Goal: Task Accomplishment & Management: Manage account settings

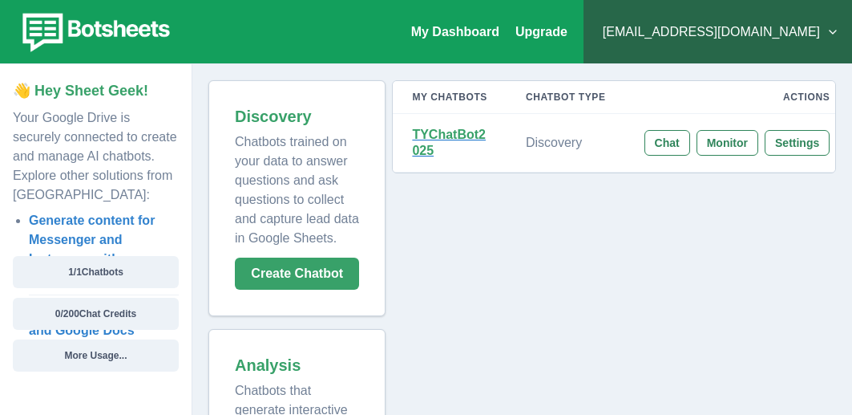
click at [424, 135] on strong "TYChatBot2025" at bounding box center [449, 143] width 74 height 30
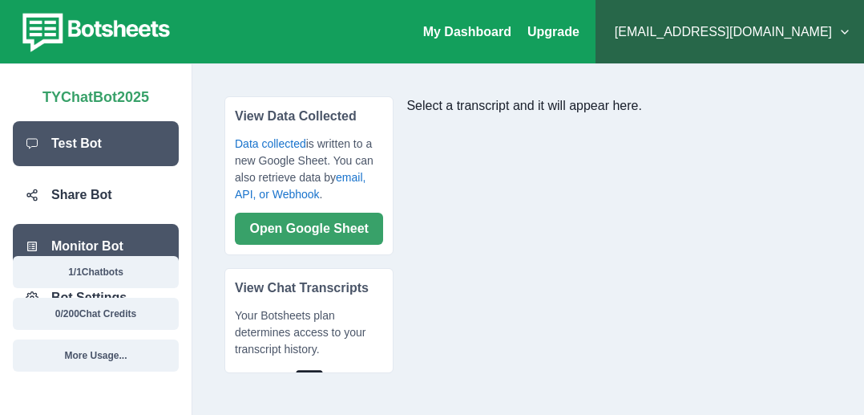
click at [87, 136] on p "Test Bot" at bounding box center [76, 143] width 51 height 19
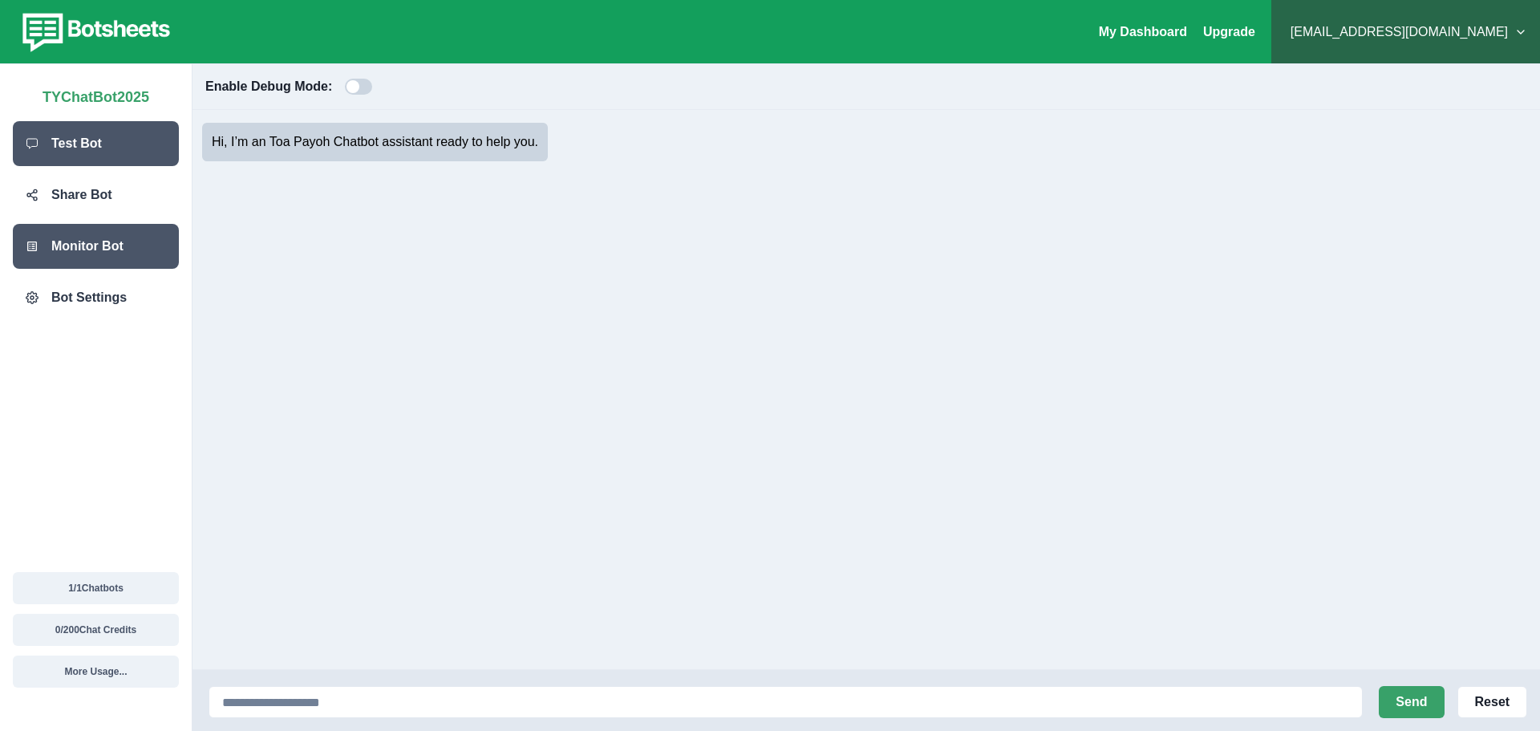
click at [83, 257] on div "Monitor Bot" at bounding box center [96, 246] width 166 height 45
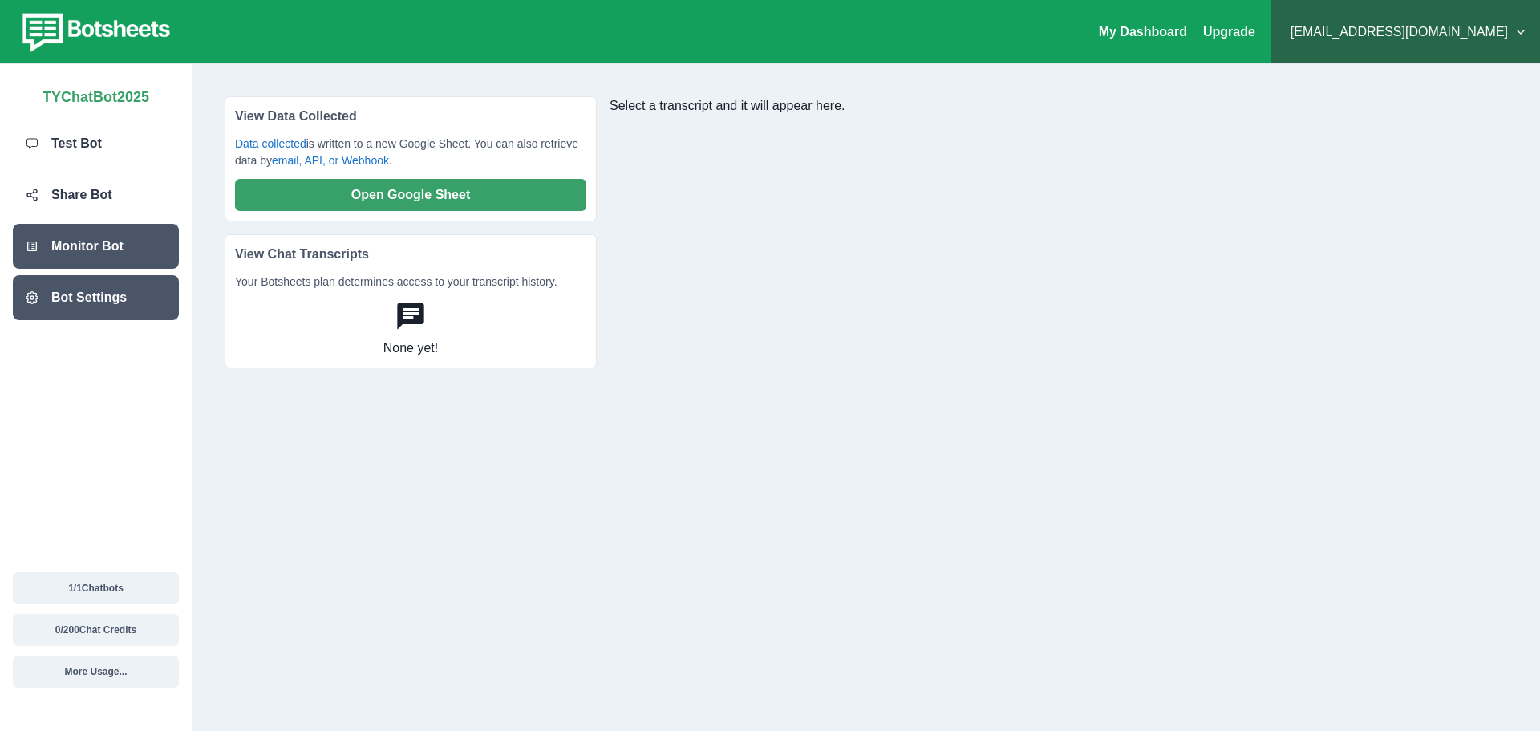
click at [123, 303] on div "Bot Settings" at bounding box center [96, 297] width 166 height 45
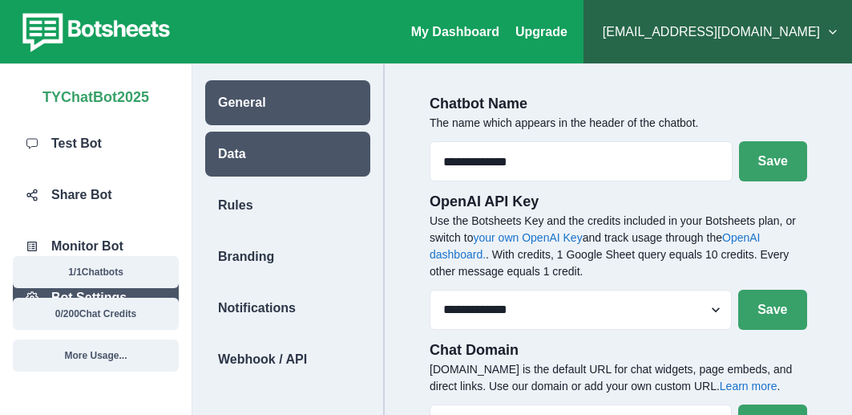
click at [257, 162] on div "Data" at bounding box center [287, 154] width 165 height 45
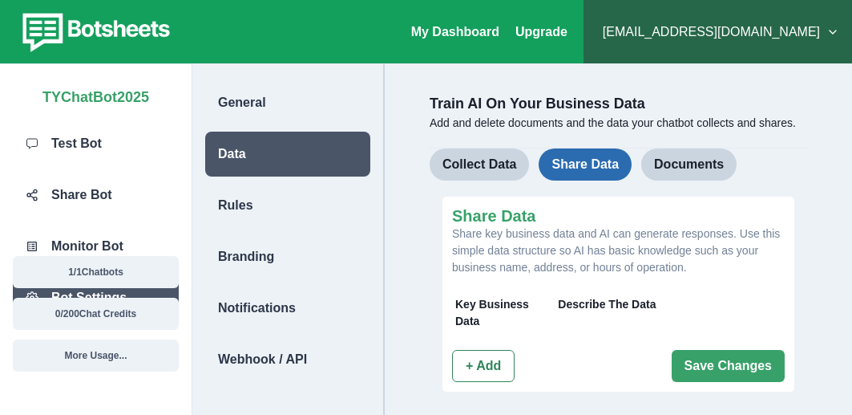
click at [607, 170] on button "Share Data" at bounding box center [585, 164] width 93 height 32
click at [510, 354] on button "+ Add" at bounding box center [483, 366] width 63 height 32
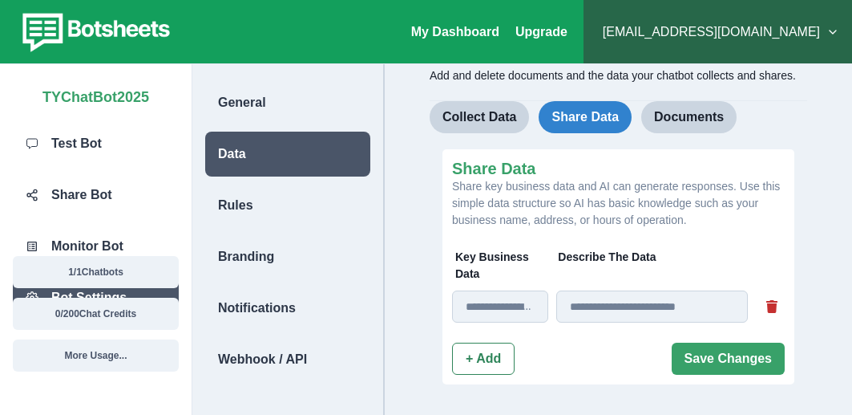
scroll to position [26, 0]
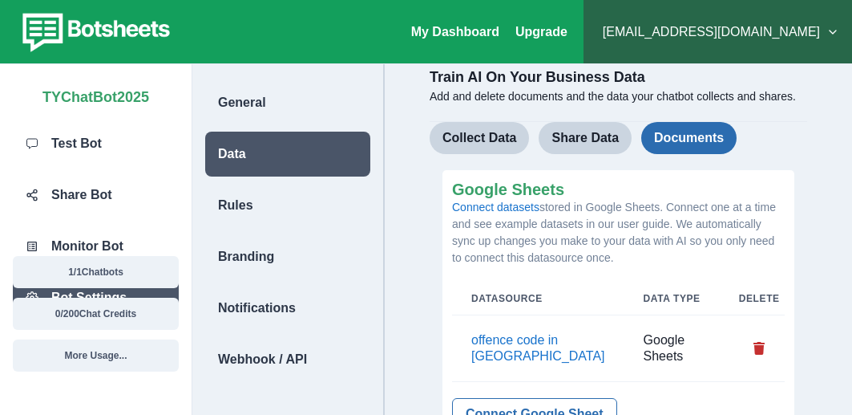
click at [654, 145] on button "Documents" at bounding box center [689, 138] width 95 height 32
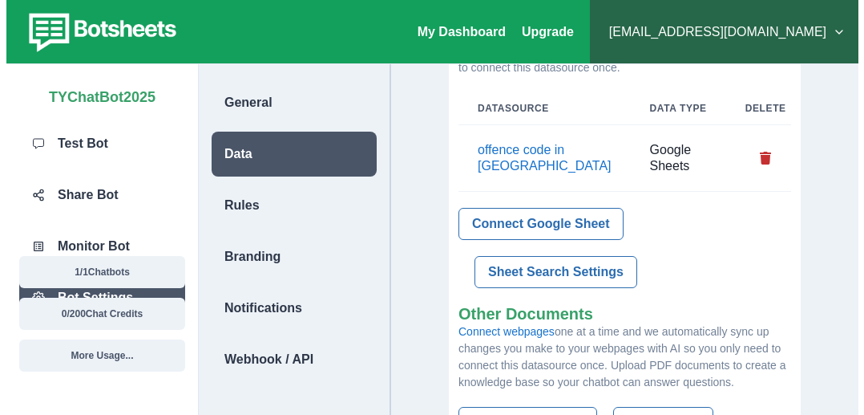
scroll to position [267, 0]
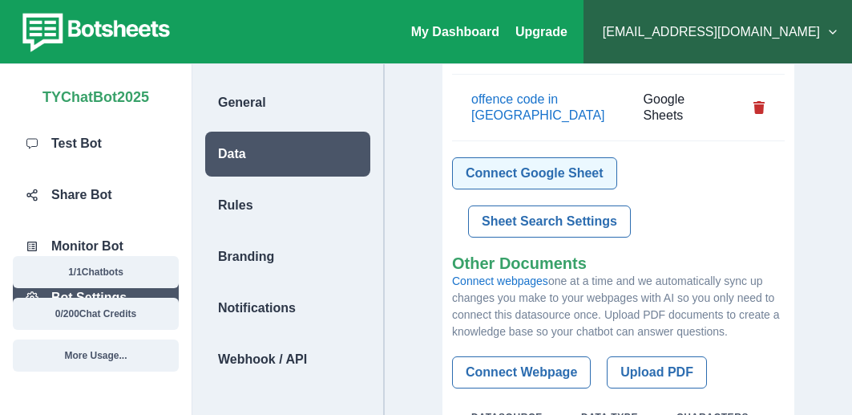
click at [579, 172] on button "Connect Google Sheet" at bounding box center [534, 173] width 165 height 32
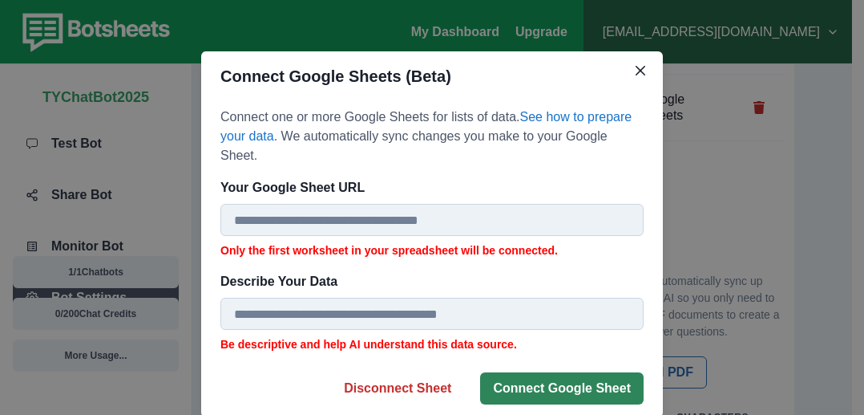
click at [574, 372] on button "Connect Google Sheet" at bounding box center [562, 388] width 164 height 32
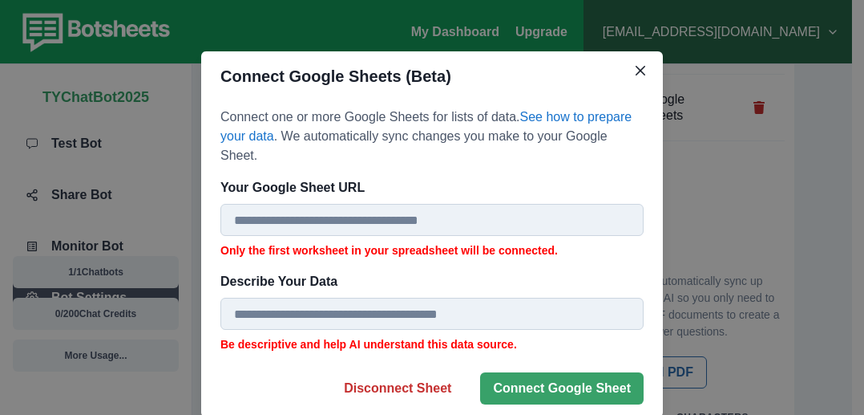
drag, startPoint x: 844, startPoint y: 71, endPoint x: 789, endPoint y: 43, distance: 61.3
click at [844, 71] on div "Connect Google Sheets (Beta) Connect one or more Google Sheets for lists of dat…" at bounding box center [432, 207] width 864 height 415
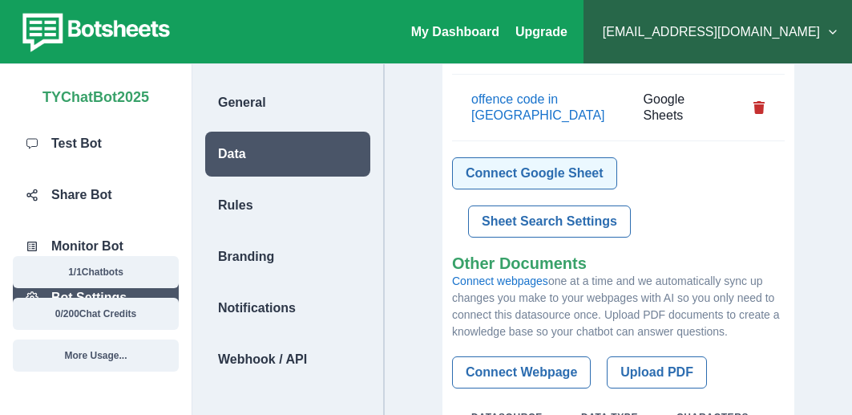
click at [518, 171] on button "Connect Google Sheet" at bounding box center [534, 173] width 165 height 32
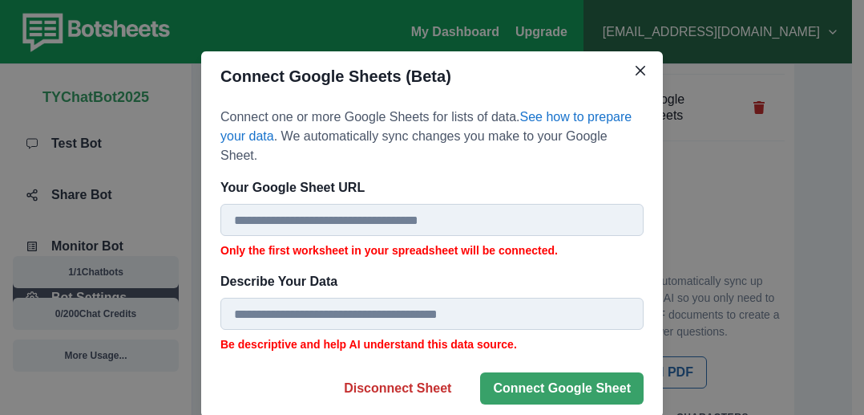
click at [376, 206] on input "Your Google Sheet URL" at bounding box center [432, 220] width 423 height 32
paste input "**********"
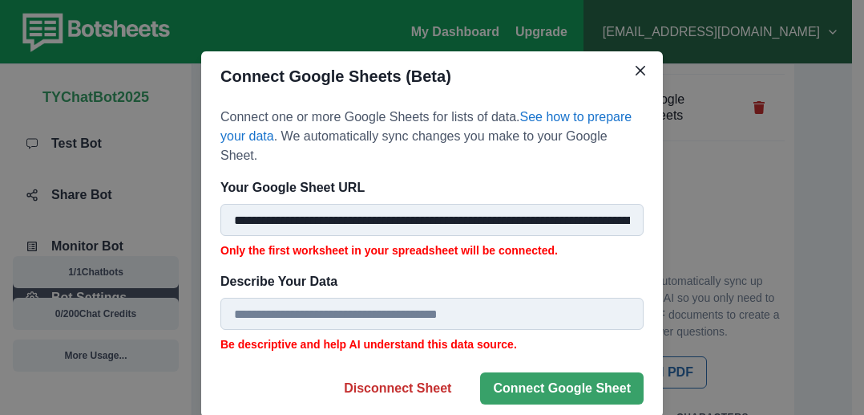
scroll to position [0, 244]
type input "**********"
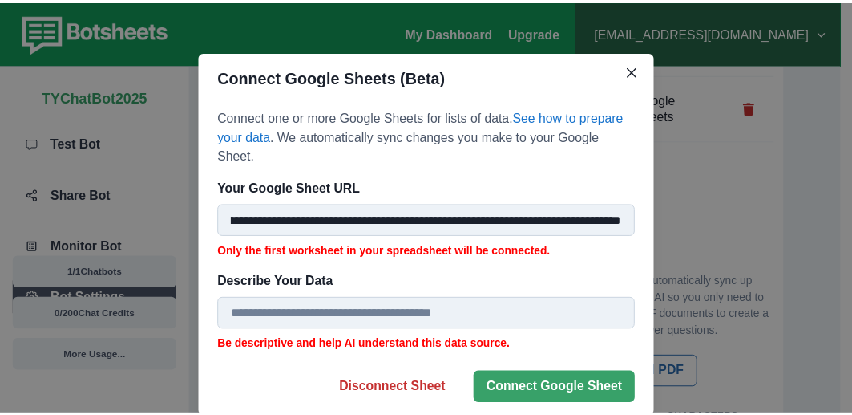
scroll to position [0, 0]
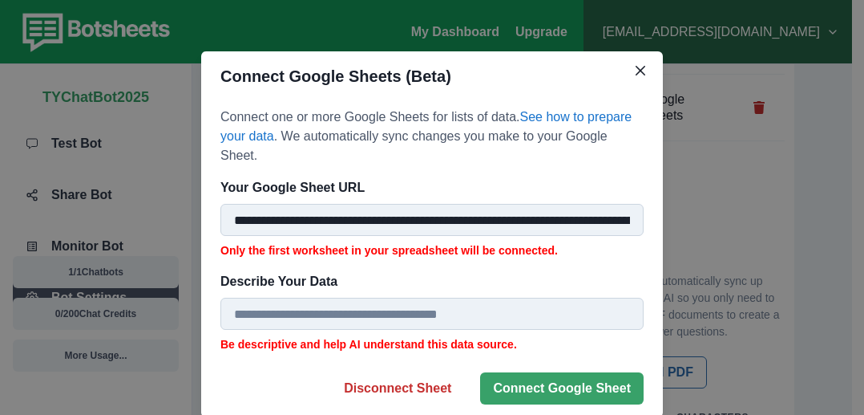
click at [377, 298] on input "Describe Your Data" at bounding box center [432, 314] width 423 height 32
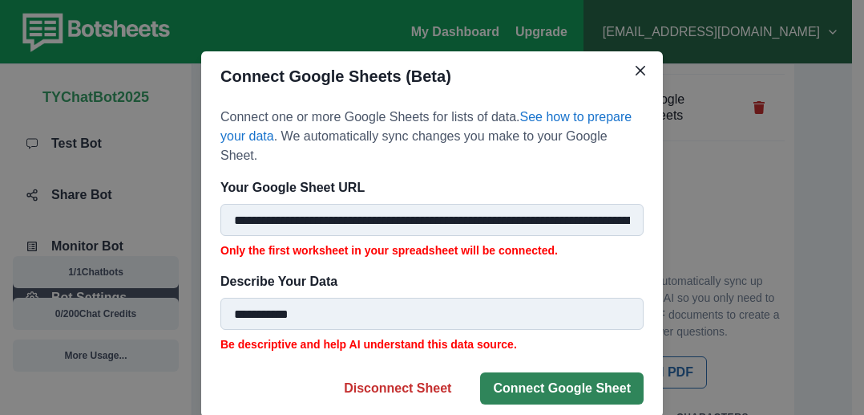
type input "**********"
click at [520, 372] on button "Connect Google Sheet" at bounding box center [562, 388] width 164 height 32
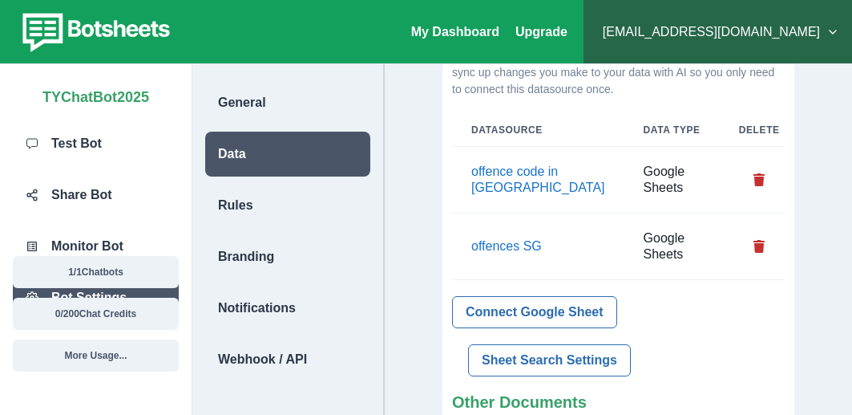
scroll to position [187, 0]
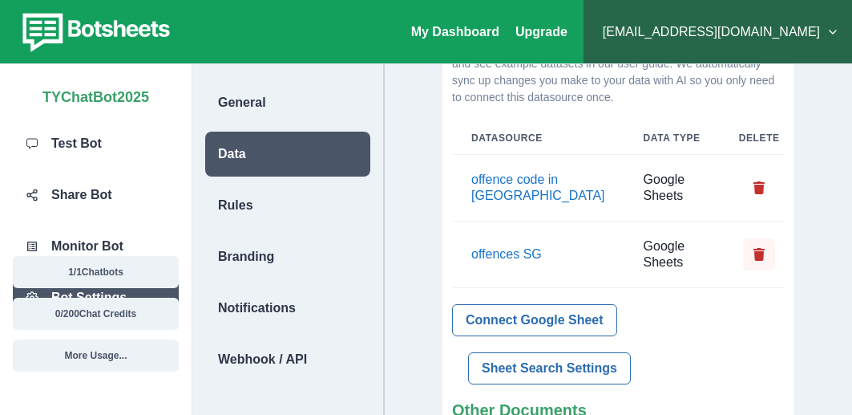
click at [754, 258] on icon "Delete" at bounding box center [759, 254] width 11 height 13
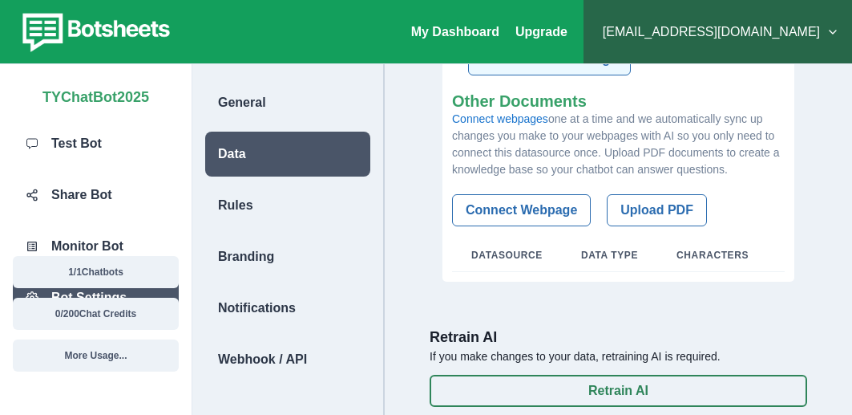
scroll to position [430, 0]
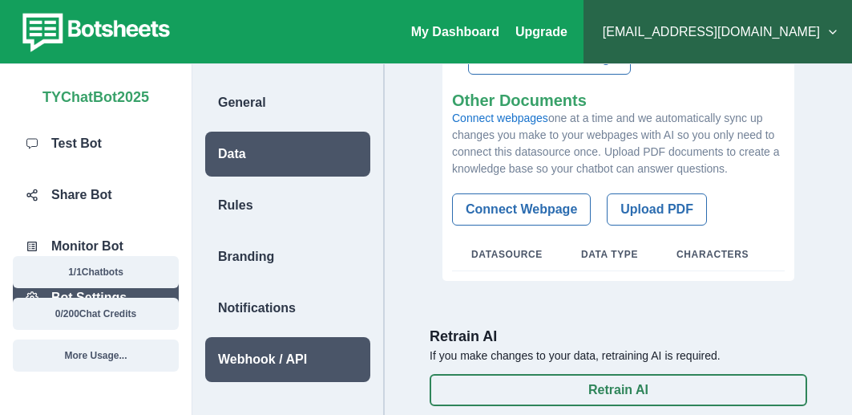
click at [281, 344] on div "Webhook / API" at bounding box center [287, 359] width 165 height 45
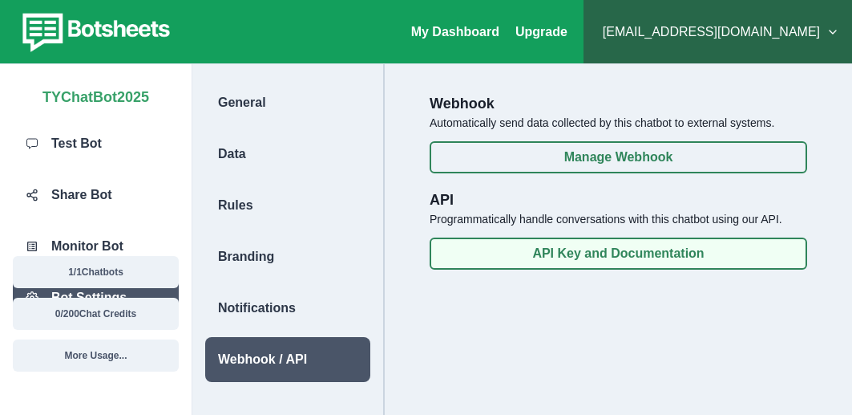
click at [609, 262] on button "API Key and Documentation" at bounding box center [619, 253] width 378 height 32
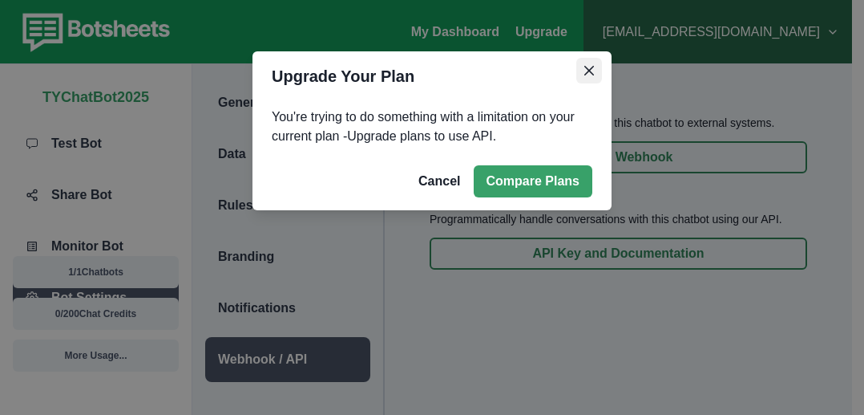
click at [585, 76] on button "Close" at bounding box center [590, 71] width 26 height 26
